Goal: Task Accomplishment & Management: Use online tool/utility

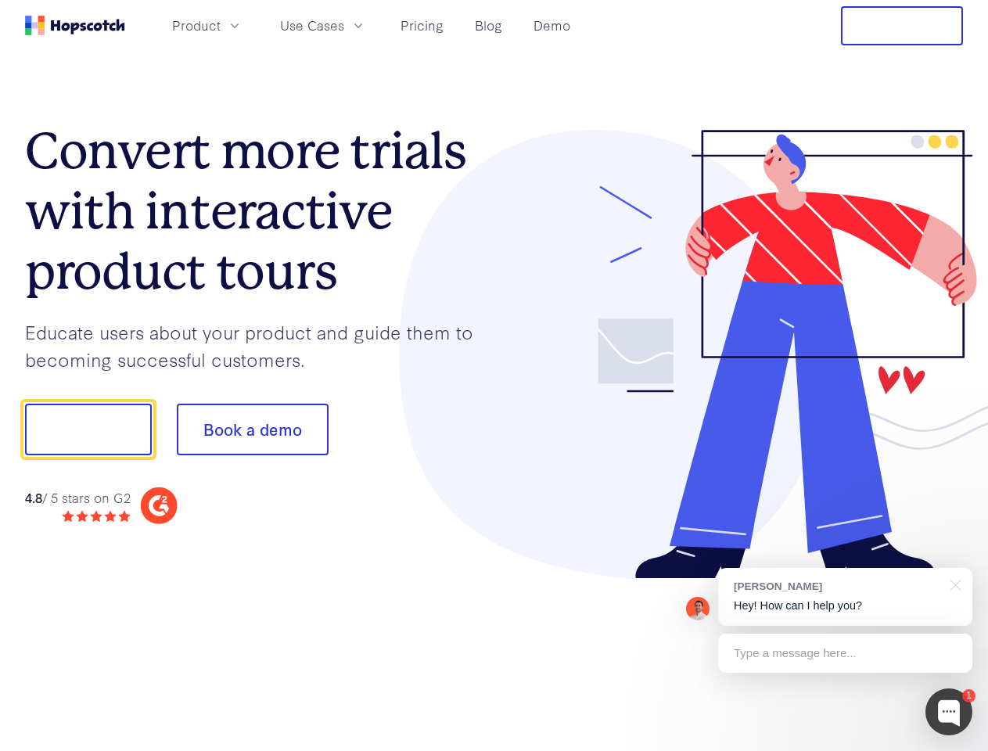
click at [494, 376] on div at bounding box center [728, 355] width 469 height 450
click at [221, 25] on span "Product" at bounding box center [196, 26] width 49 height 20
click at [344, 25] on span "Use Cases" at bounding box center [312, 26] width 64 height 20
click at [902, 26] on button "Free Trial" at bounding box center [902, 25] width 122 height 39
click at [88, 429] on button "Show me!" at bounding box center [88, 430] width 127 height 52
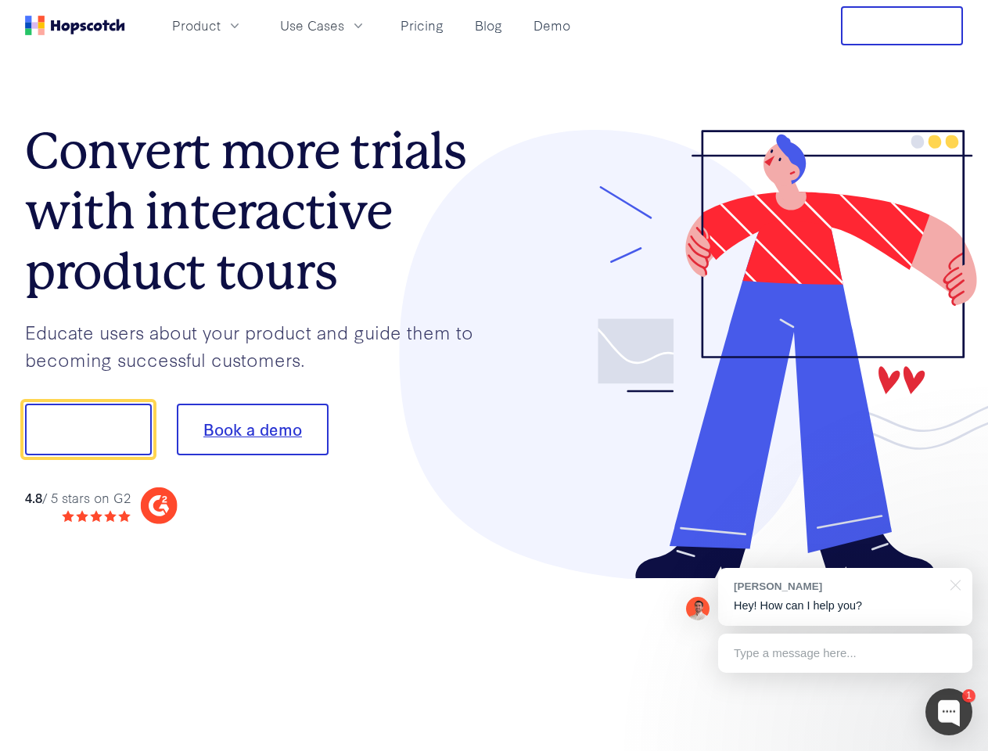
click at [252, 429] on button "Book a demo" at bounding box center [253, 430] width 152 height 52
click at [949, 712] on div at bounding box center [948, 711] width 47 height 47
click at [845, 597] on div "[PERSON_NAME] Hey! How can I help you?" at bounding box center [845, 597] width 254 height 58
click at [953, 584] on div at bounding box center [952, 584] width 39 height 32
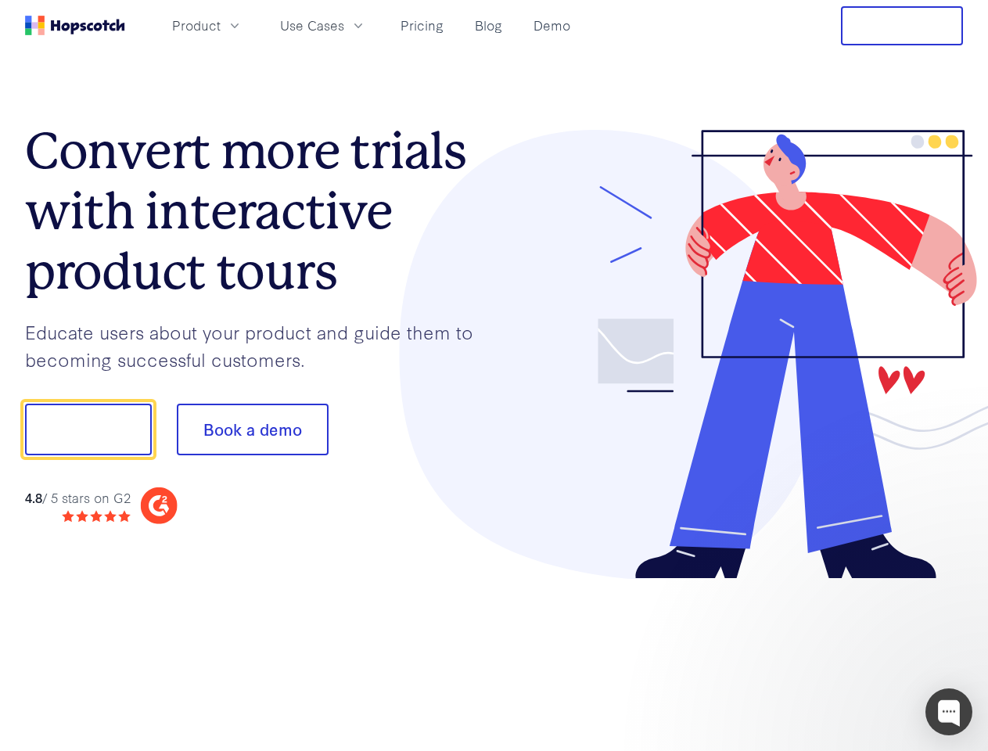
click at [845, 653] on div at bounding box center [825, 428] width 293 height 522
